Goal: Task Accomplishment & Management: Use online tool/utility

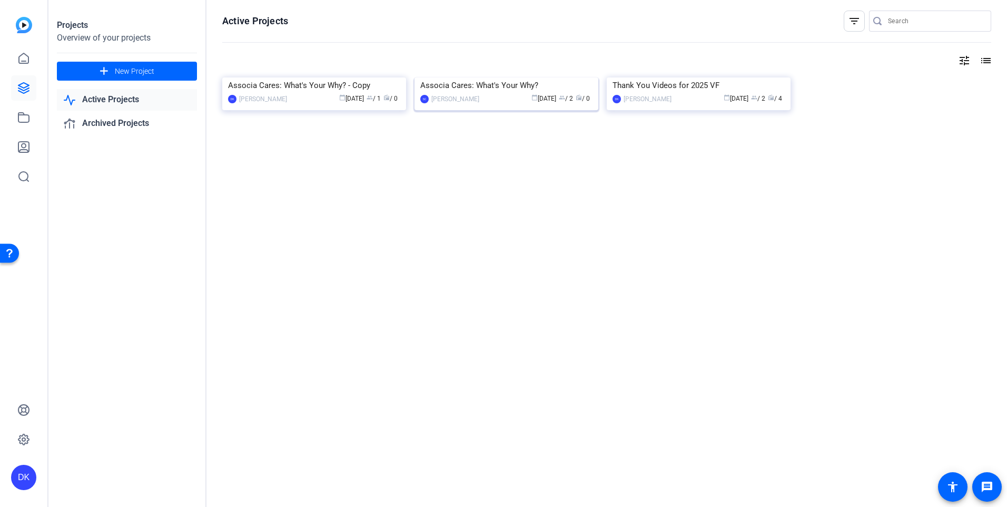
click at [524, 77] on img at bounding box center [507, 77] width 184 height 0
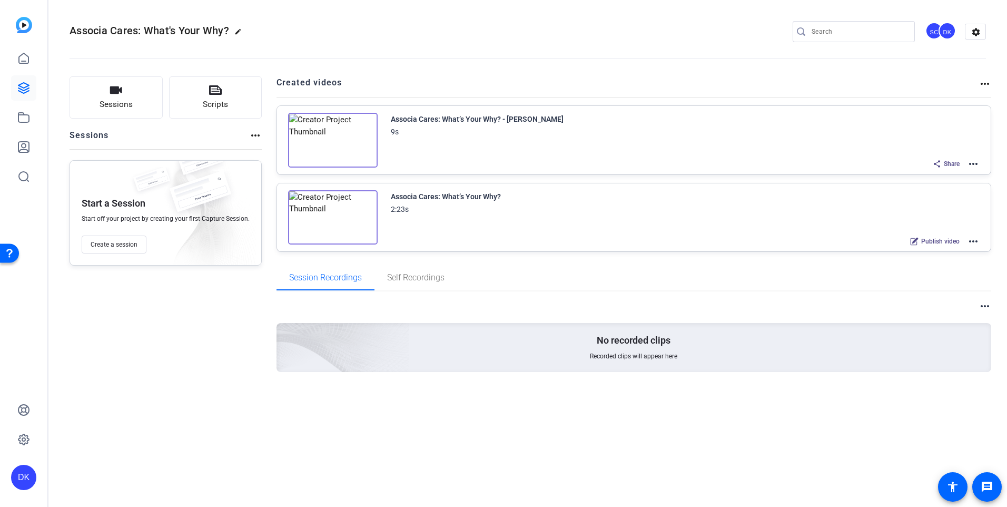
click at [970, 243] on mat-icon "more_horiz" at bounding box center [973, 241] width 13 height 13
click at [920, 253] on span "Edit in Creator" at bounding box center [934, 253] width 73 height 13
click at [972, 241] on mat-icon "more_horiz" at bounding box center [973, 241] width 13 height 13
click at [920, 266] on span "Duplicate here" at bounding box center [934, 266] width 73 height 13
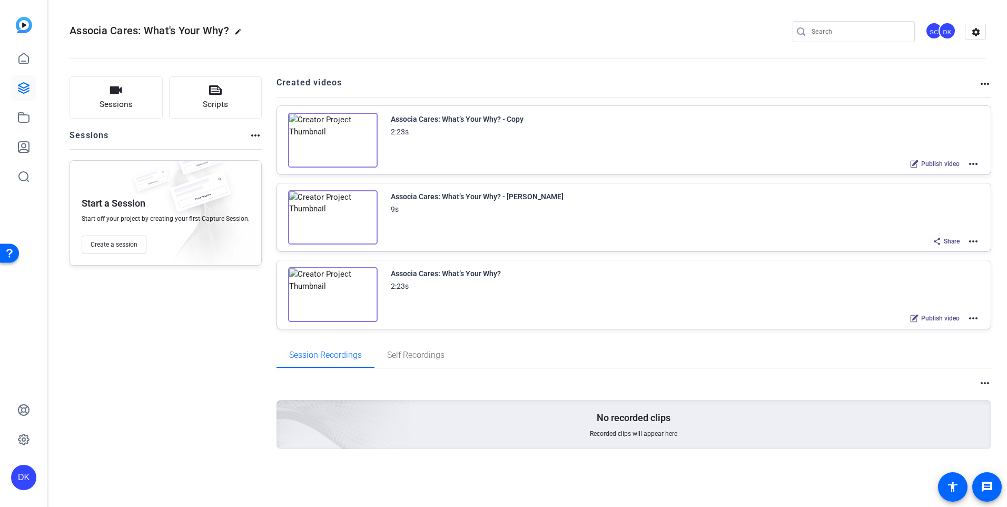
click at [976, 163] on mat-icon "more_horiz" at bounding box center [973, 163] width 13 height 13
click at [936, 179] on span "Edit in Creator" at bounding box center [934, 176] width 73 height 13
click at [485, 117] on div "Associa Cares: What’s Your Why? - Copy" at bounding box center [457, 119] width 133 height 13
click at [969, 164] on mat-icon "more_horiz" at bounding box center [973, 163] width 13 height 13
drag, startPoint x: 921, startPoint y: 175, endPoint x: 872, endPoint y: 147, distance: 55.7
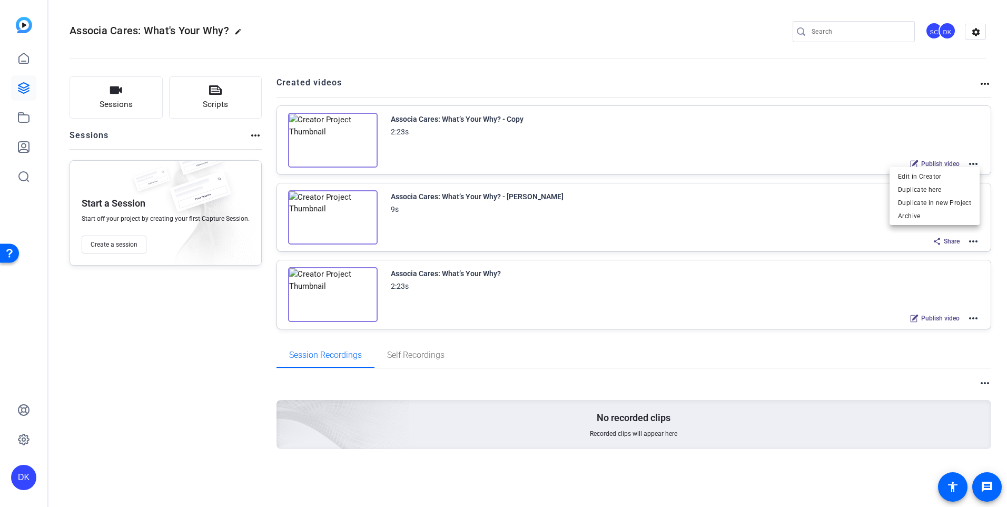
click at [872, 147] on div at bounding box center [503, 253] width 1007 height 507
click at [974, 163] on mat-icon "more_horiz" at bounding box center [973, 163] width 13 height 13
click at [924, 175] on span "Edit in Creator" at bounding box center [934, 176] width 73 height 13
click at [975, 164] on mat-icon "more_horiz" at bounding box center [973, 163] width 13 height 13
click at [919, 212] on span "Archive" at bounding box center [934, 216] width 73 height 13
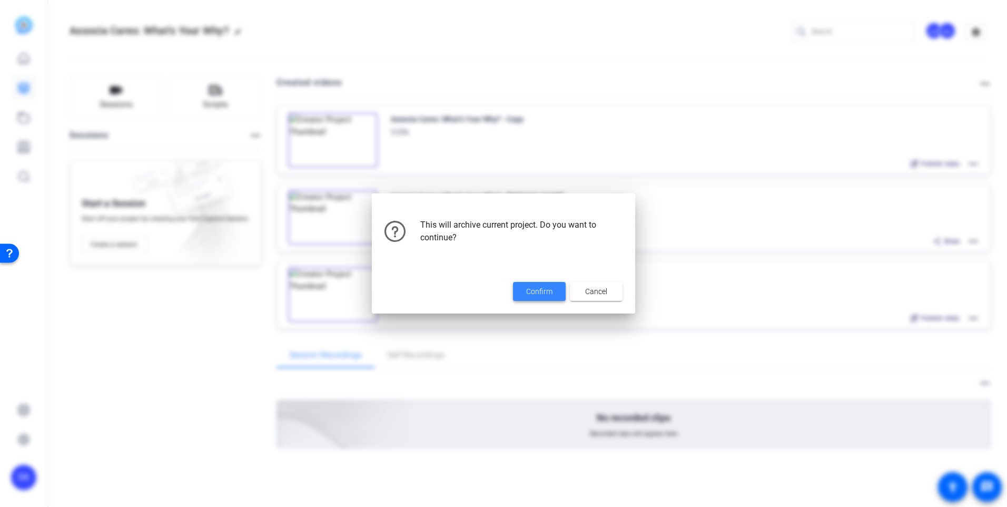
click at [553, 288] on span at bounding box center [539, 291] width 53 height 25
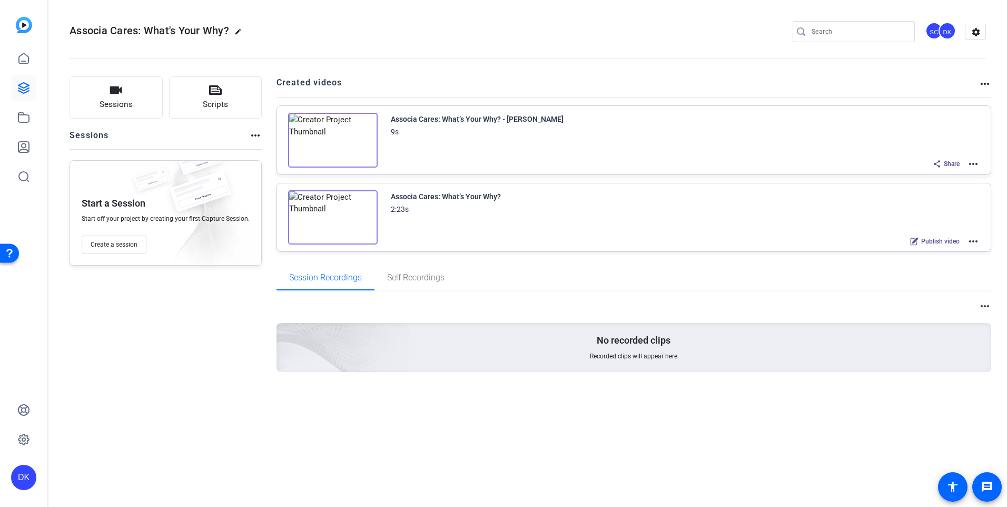
click at [974, 242] on mat-icon "more_horiz" at bounding box center [973, 241] width 13 height 13
click at [926, 250] on span "Edit in Creator" at bounding box center [934, 253] width 73 height 13
click at [972, 242] on mat-icon "more_horiz" at bounding box center [973, 241] width 13 height 13
click at [918, 268] on span "Duplicate here" at bounding box center [934, 266] width 73 height 13
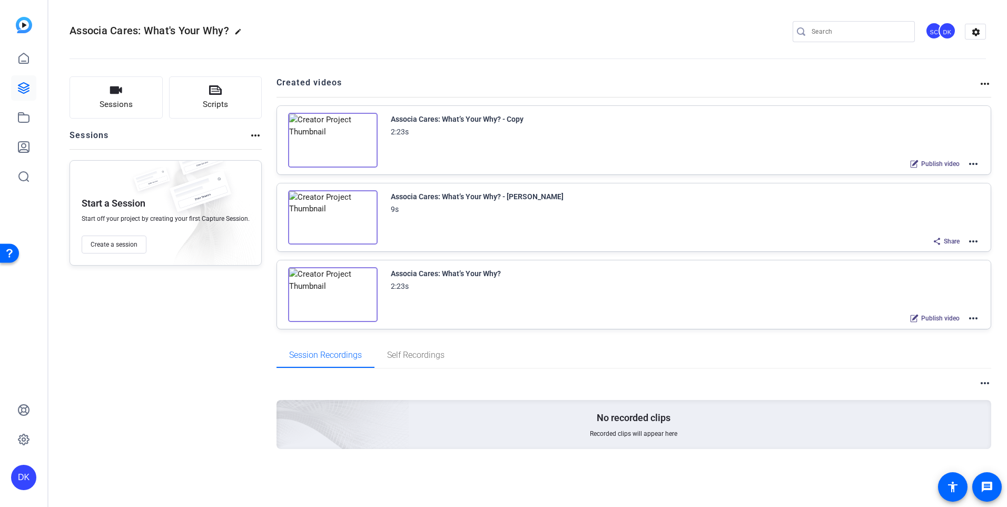
click at [971, 162] on mat-icon "more_horiz" at bounding box center [973, 163] width 13 height 13
click at [911, 179] on span "Edit in Creator" at bounding box center [934, 176] width 73 height 13
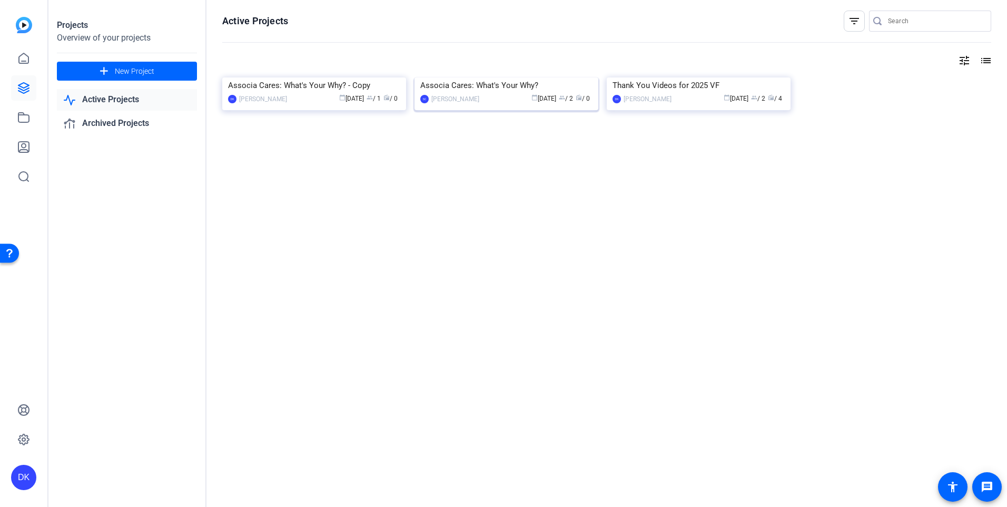
click at [534, 93] on div "Associa Cares: What's Your Why?" at bounding box center [506, 85] width 172 height 16
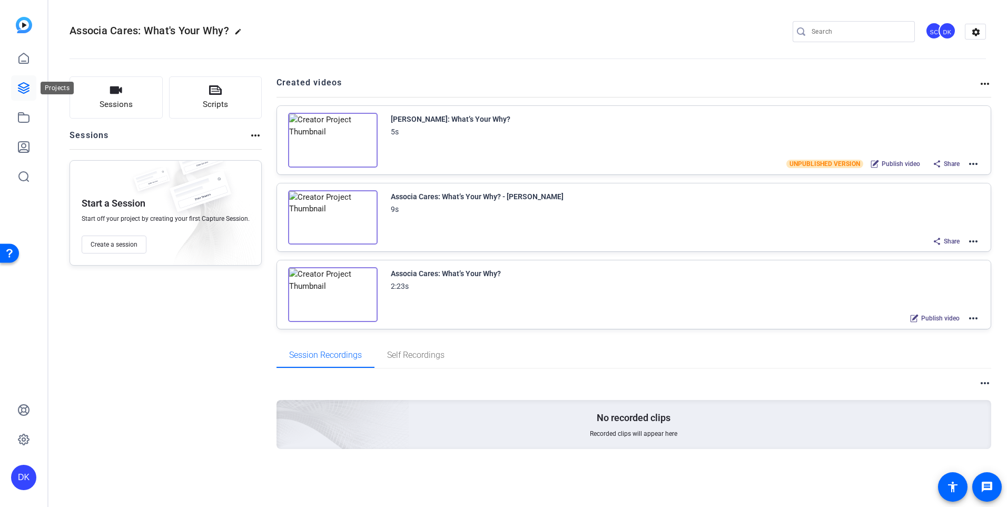
click at [23, 86] on icon at bounding box center [23, 88] width 13 height 13
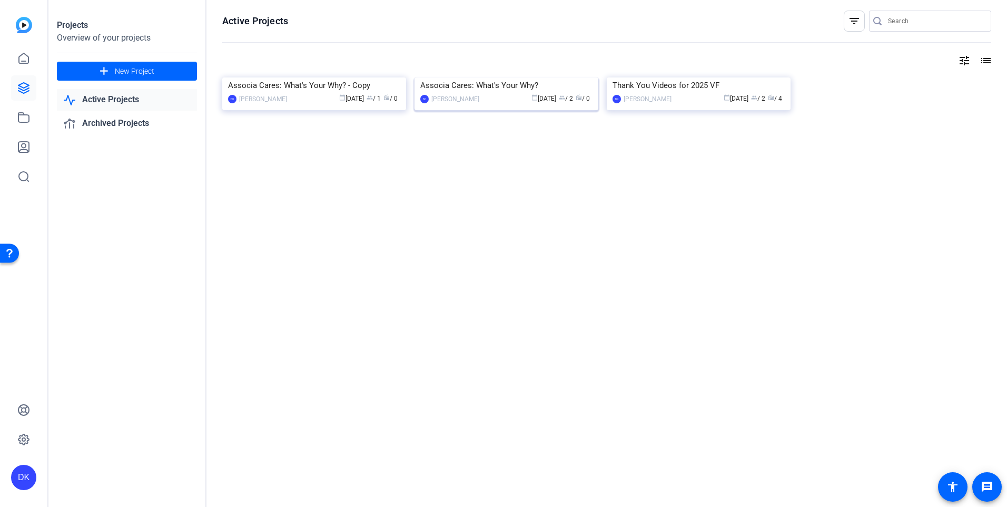
click at [501, 93] on div "Associa Cares: What's Your Why?" at bounding box center [506, 85] width 172 height 16
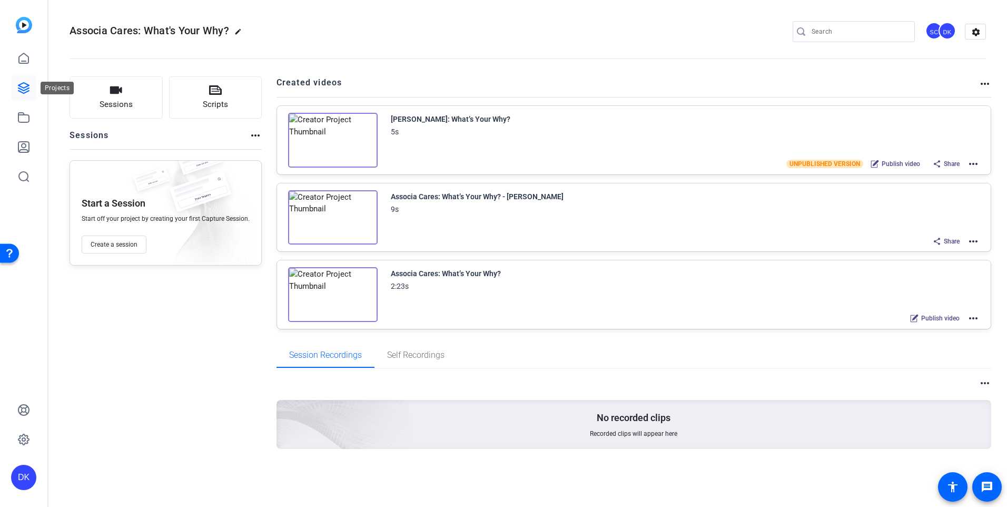
click at [21, 88] on icon at bounding box center [23, 88] width 13 height 13
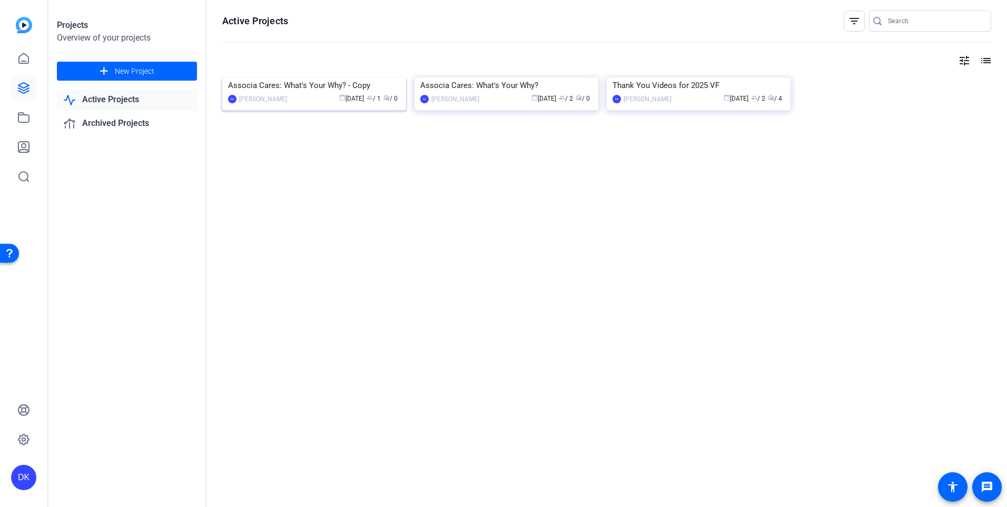
click at [287, 93] on div "Associa Cares: What's Your Why? - Copy" at bounding box center [314, 85] width 172 height 16
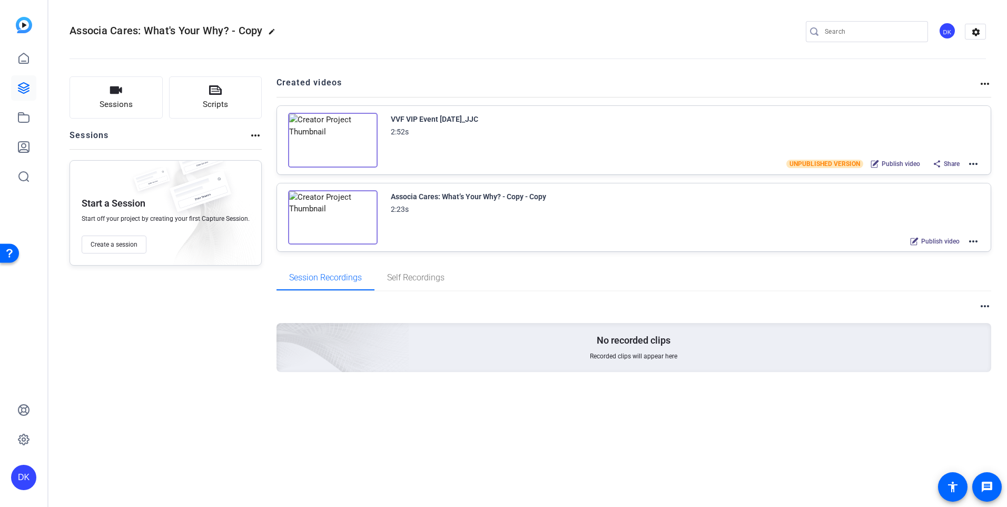
click at [682, 152] on div "VVF VIP Event 8.25.25_JJC 2:52s UNPUBLISHED VERSION Publish video Share more_ho…" at bounding box center [685, 142] width 589 height 58
click at [371, 139] on img at bounding box center [333, 140] width 90 height 55
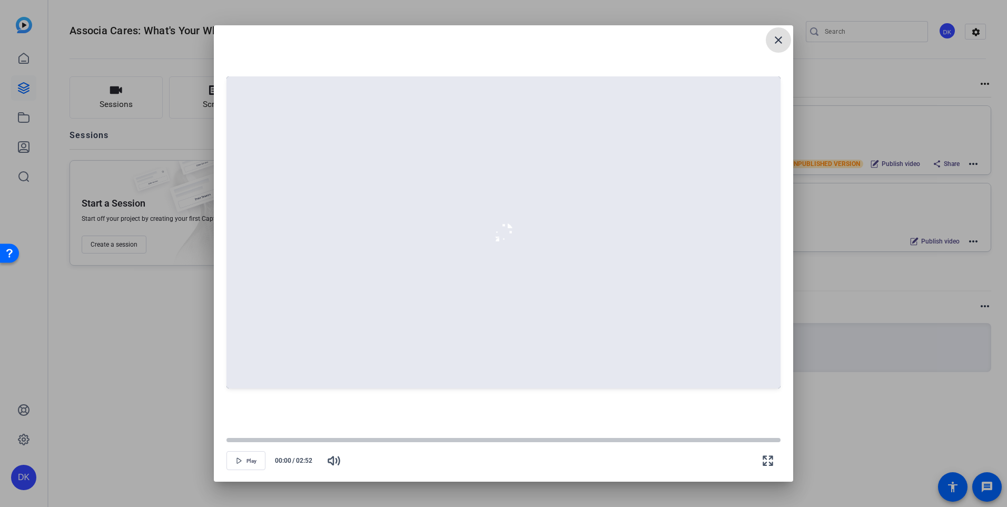
click at [663, 97] on div at bounding box center [503, 232] width 554 height 312
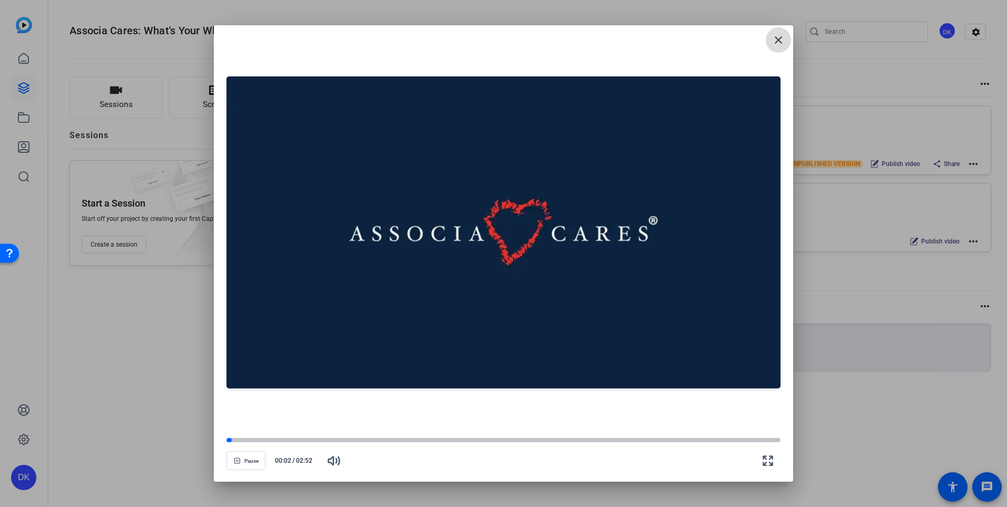
click at [779, 39] on mat-icon "close" at bounding box center [778, 40] width 13 height 13
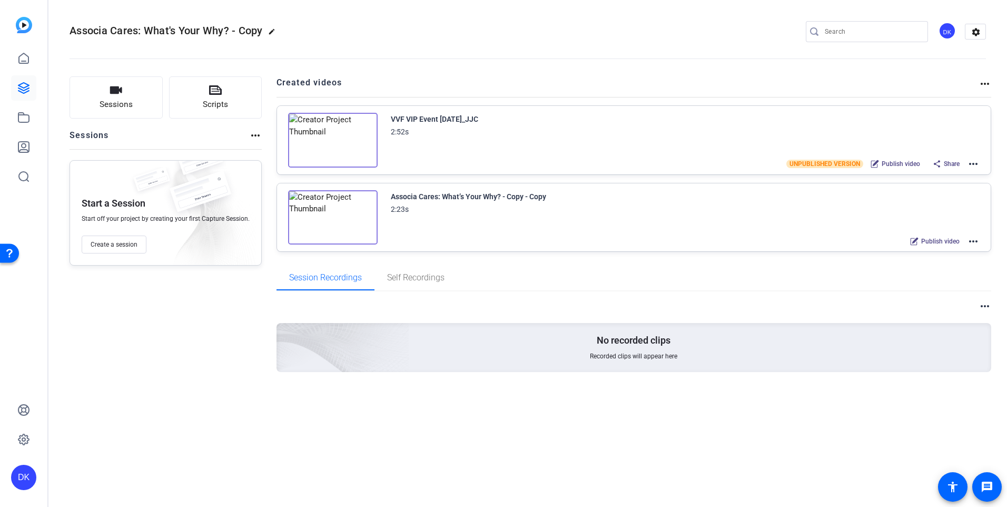
click at [971, 165] on mat-icon "more_horiz" at bounding box center [973, 163] width 13 height 13
click at [931, 173] on span "Edit in Creator" at bounding box center [934, 176] width 73 height 13
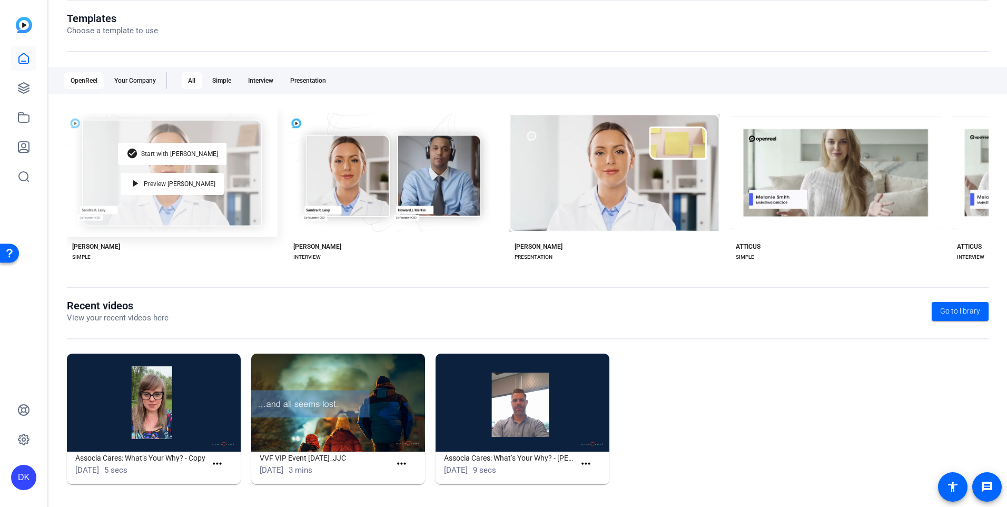
scroll to position [115, 0]
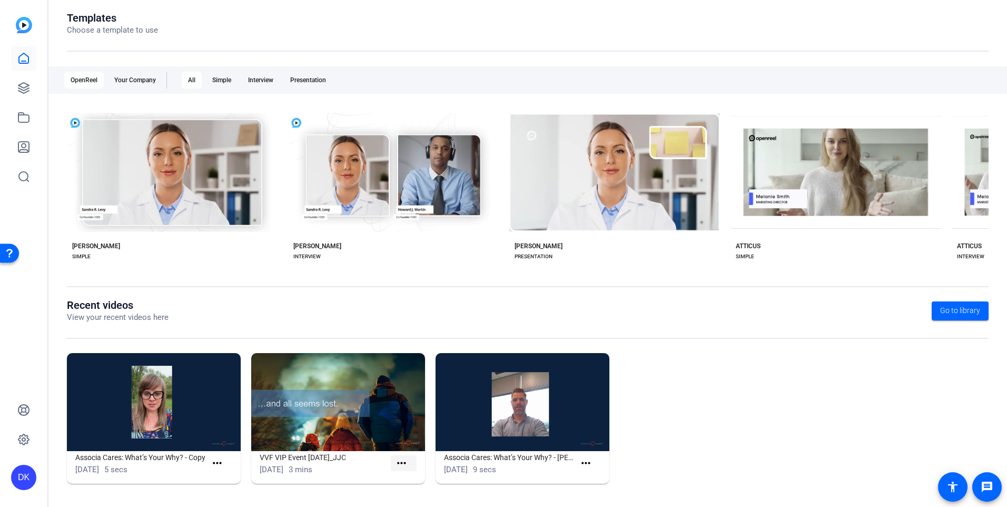
click at [403, 460] on mat-icon "more_horiz" at bounding box center [401, 463] width 13 height 13
click at [341, 456] on div at bounding box center [503, 253] width 1007 height 507
click at [361, 416] on img at bounding box center [338, 402] width 174 height 98
click at [29, 88] on icon at bounding box center [23, 88] width 11 height 11
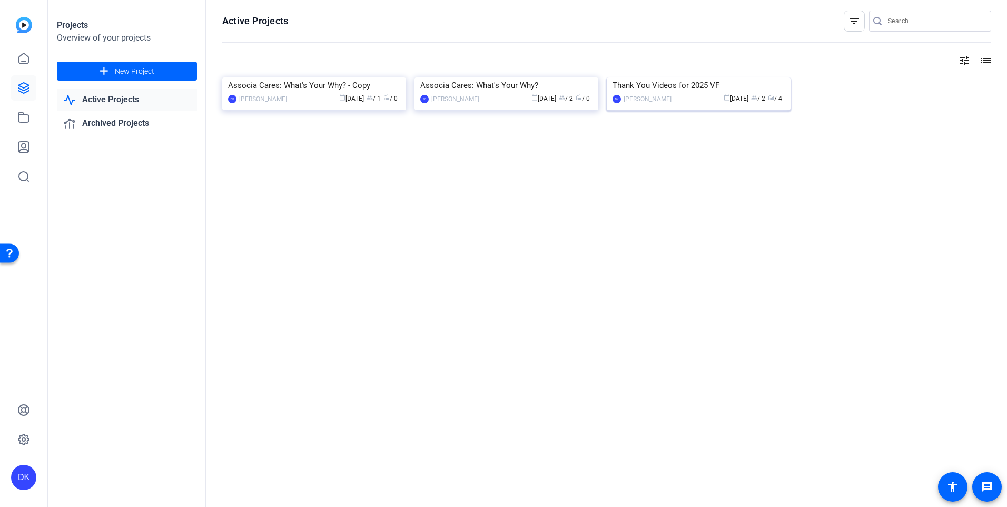
click at [653, 93] on div "Thank You Videos for 2025 VF" at bounding box center [699, 85] width 172 height 16
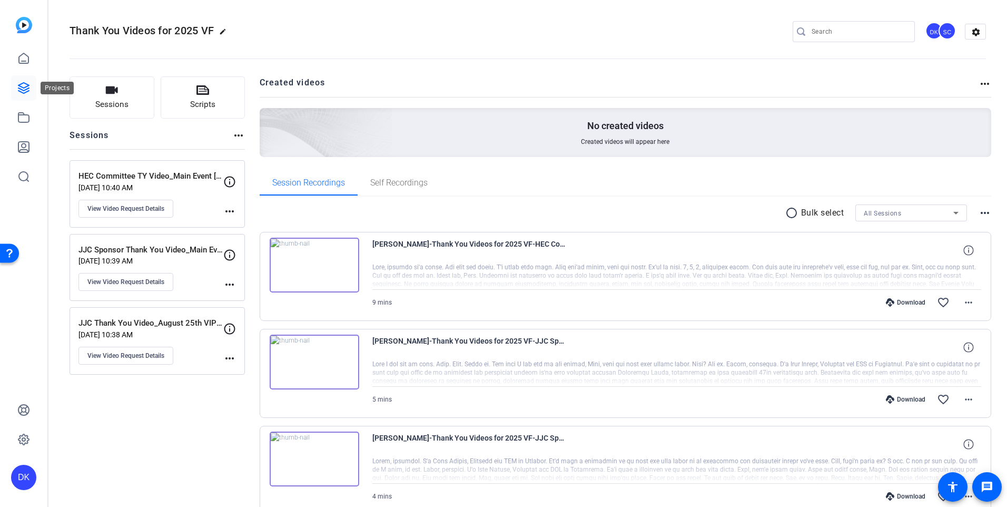
click at [23, 81] on link at bounding box center [23, 87] width 25 height 25
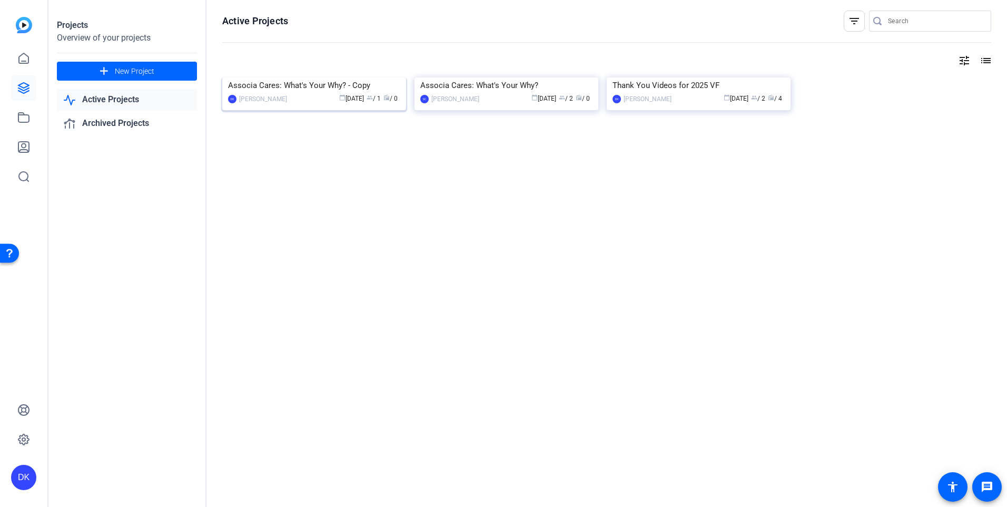
click at [350, 77] on img at bounding box center [314, 77] width 184 height 0
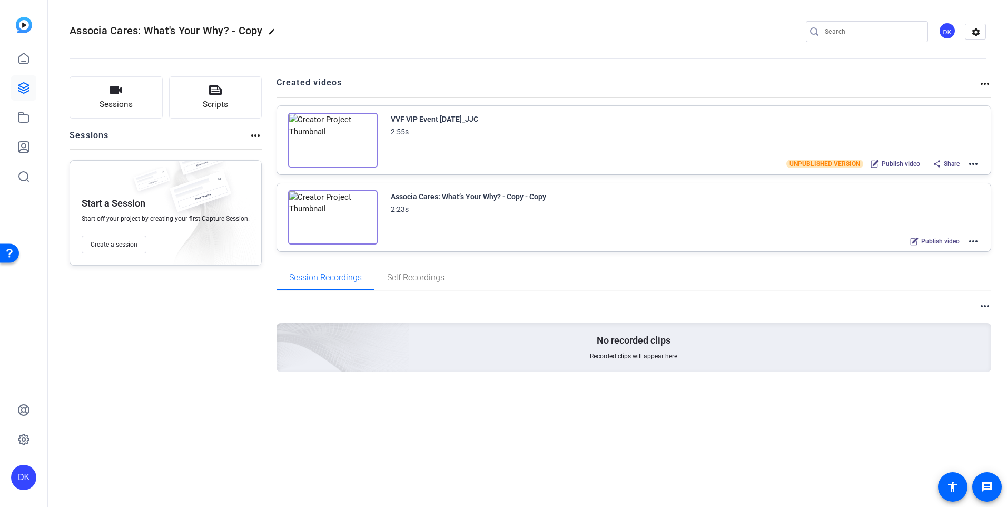
click at [970, 165] on mat-icon "more_horiz" at bounding box center [973, 163] width 13 height 13
click at [919, 177] on span "Edit in Creator" at bounding box center [934, 176] width 73 height 13
click at [18, 88] on icon at bounding box center [23, 88] width 11 height 11
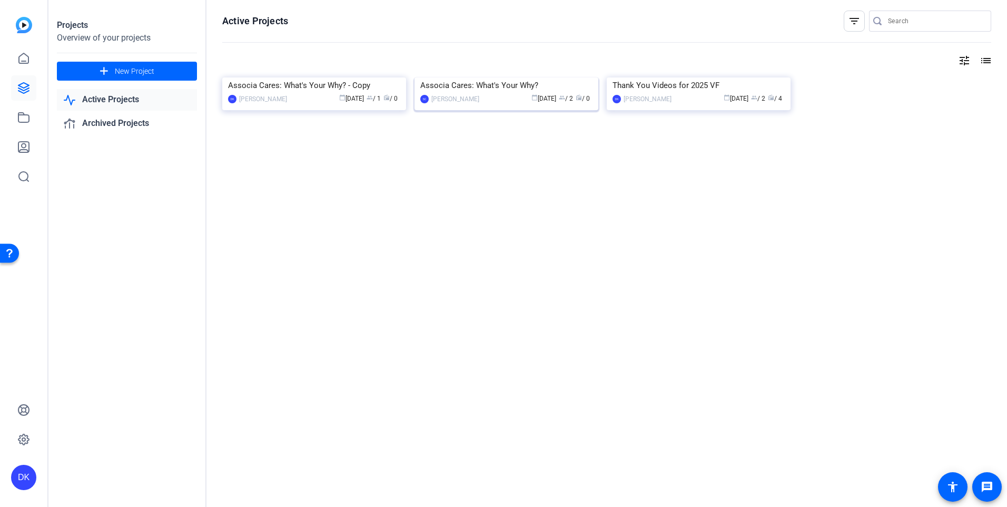
click at [485, 93] on div "Associa Cares: What's Your Why?" at bounding box center [506, 85] width 172 height 16
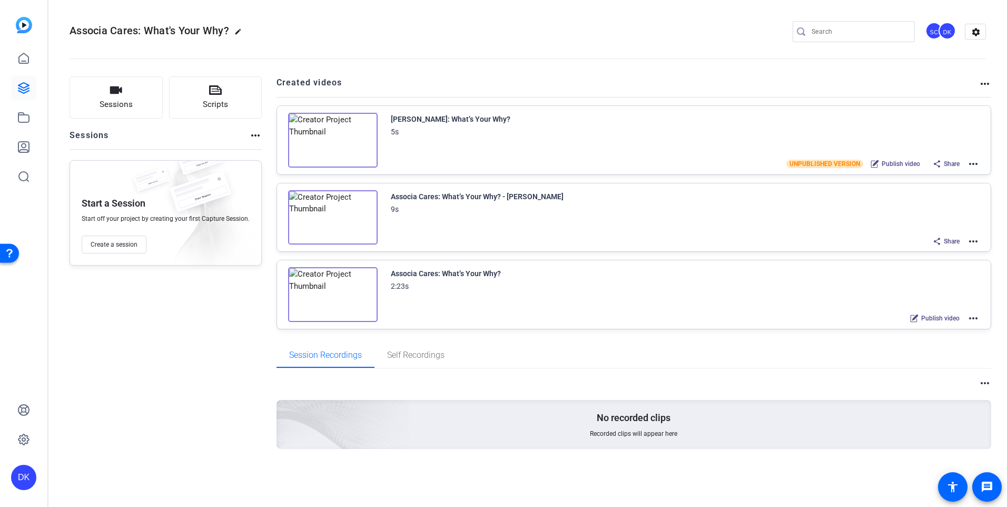
click at [971, 316] on mat-icon "more_horiz" at bounding box center [973, 318] width 13 height 13
click at [917, 328] on span "Edit in Creator" at bounding box center [934, 330] width 73 height 13
click at [976, 318] on mat-icon "more_horiz" at bounding box center [973, 318] width 13 height 13
click at [913, 345] on span "Duplicate here" at bounding box center [934, 344] width 73 height 13
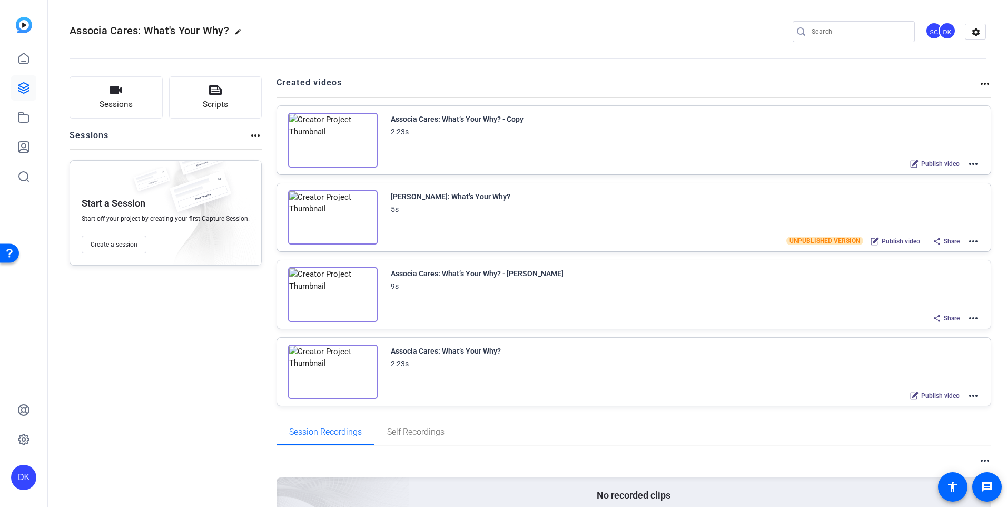
click at [972, 166] on mat-icon "more_horiz" at bounding box center [973, 163] width 13 height 13
click at [911, 173] on span "Edit in Creator" at bounding box center [929, 176] width 73 height 13
click at [970, 394] on mat-icon "more_horiz" at bounding box center [973, 395] width 13 height 13
click at [912, 418] on span "Duplicate here" at bounding box center [929, 421] width 73 height 13
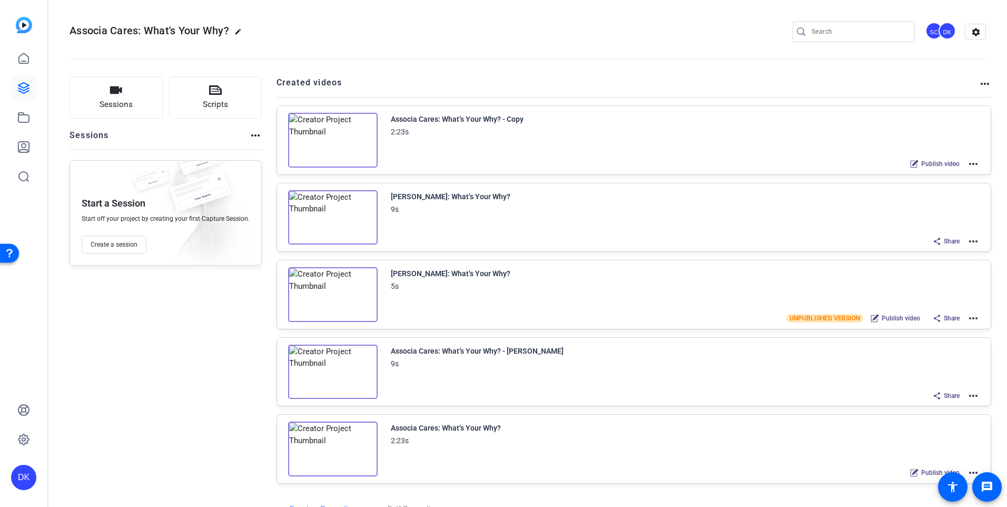
click at [239, 32] on mat-icon "edit" at bounding box center [240, 34] width 13 height 13
click at [178, 29] on span "clear" at bounding box center [180, 31] width 13 height 13
click at [968, 161] on mat-icon "more_horiz" at bounding box center [973, 163] width 13 height 13
click at [899, 176] on span "Edit in Creator" at bounding box center [929, 176] width 73 height 13
